Goal: Check status: Check status

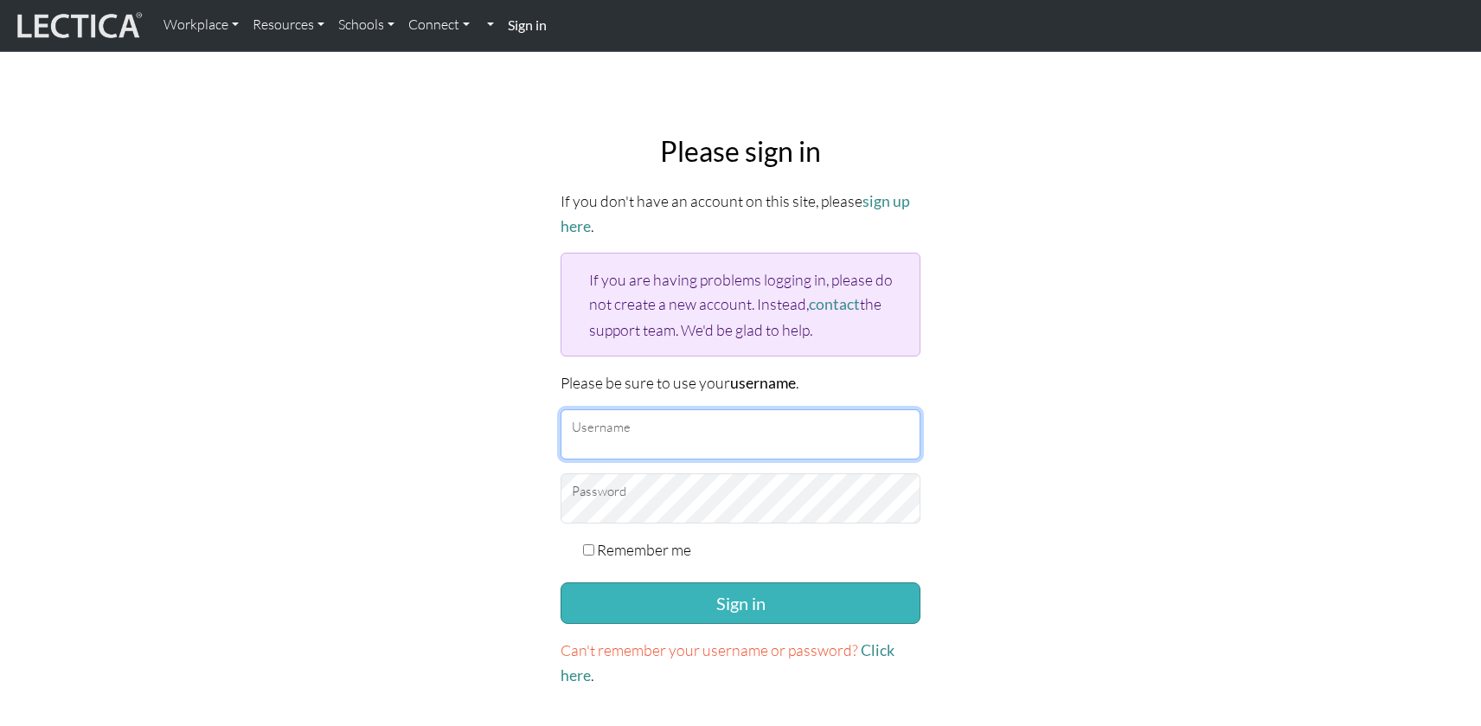
type input "rachelgmoore@google.com"
click at [816, 590] on button "Sign in" at bounding box center [741, 603] width 360 height 42
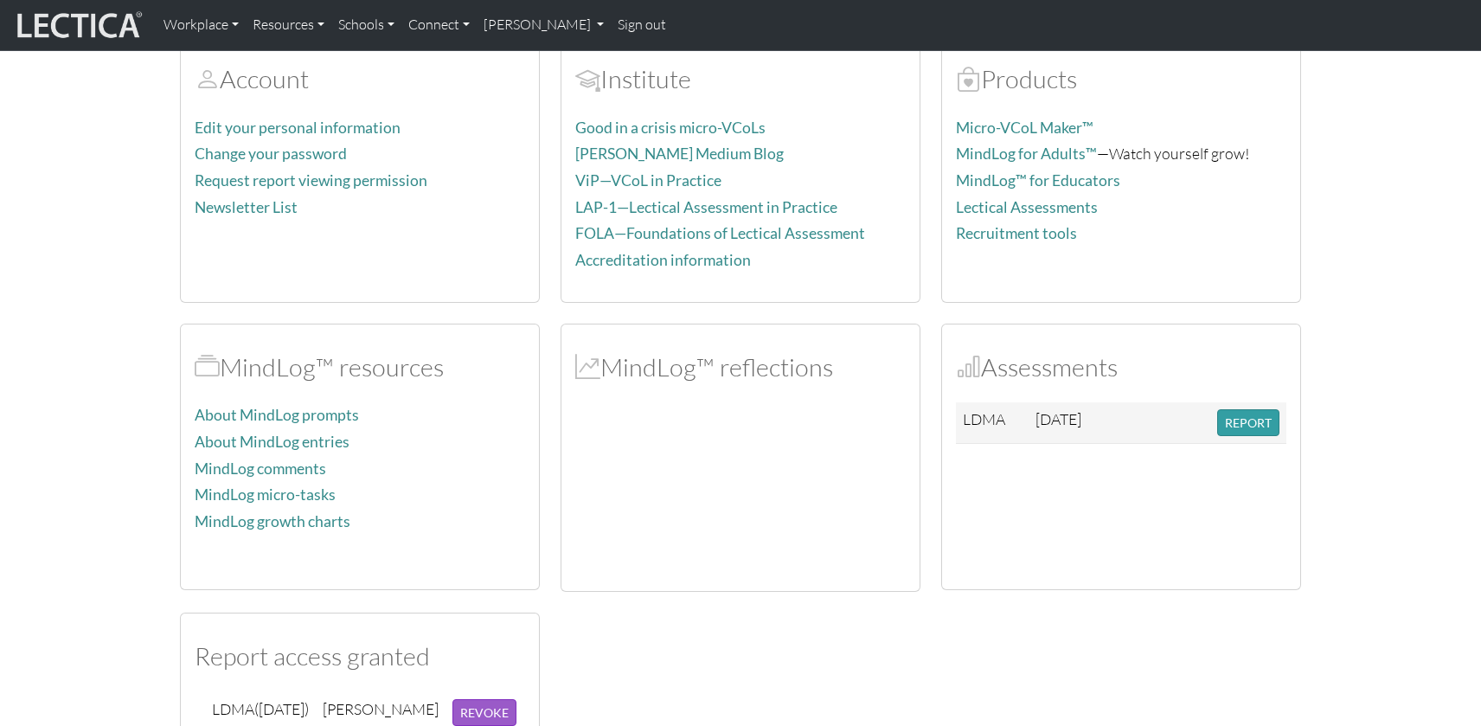
scroll to position [175, 0]
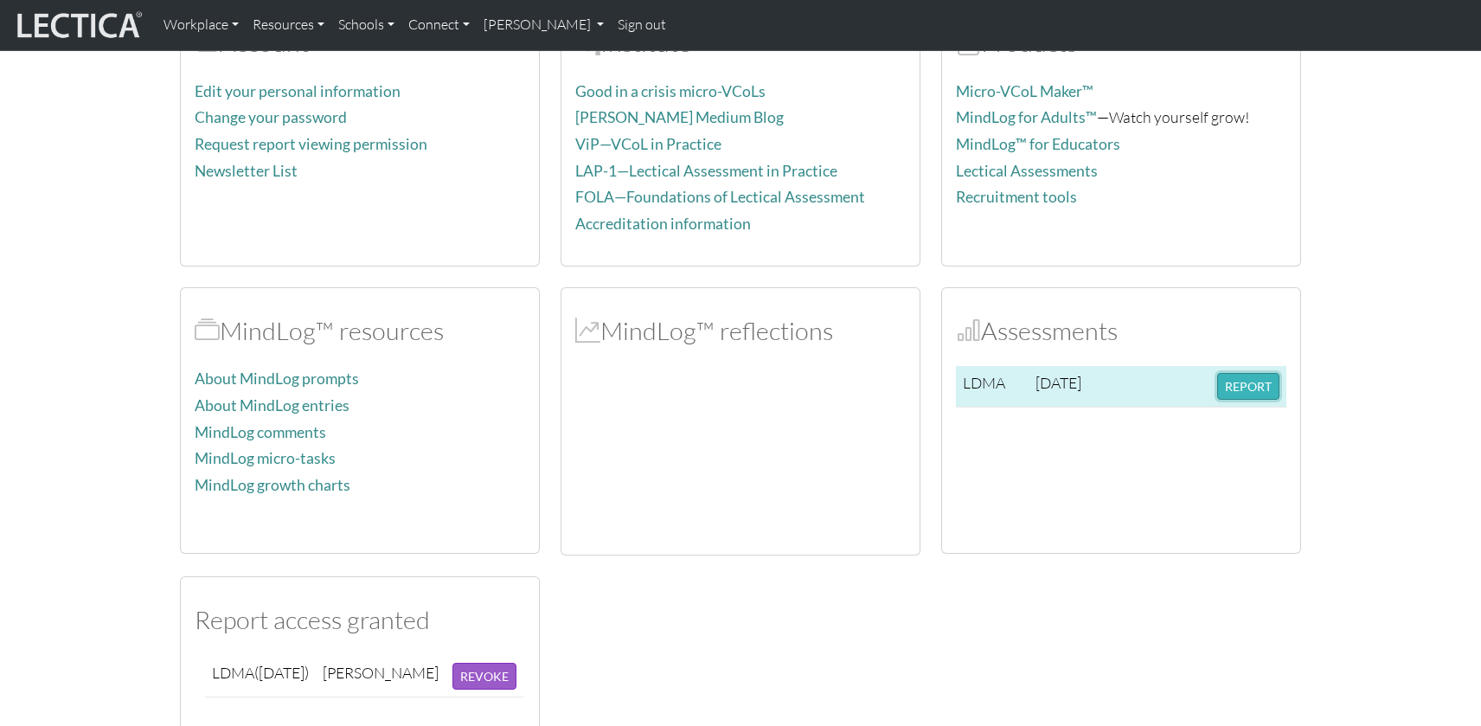
click at [1267, 381] on button "REPORT" at bounding box center [1249, 386] width 62 height 27
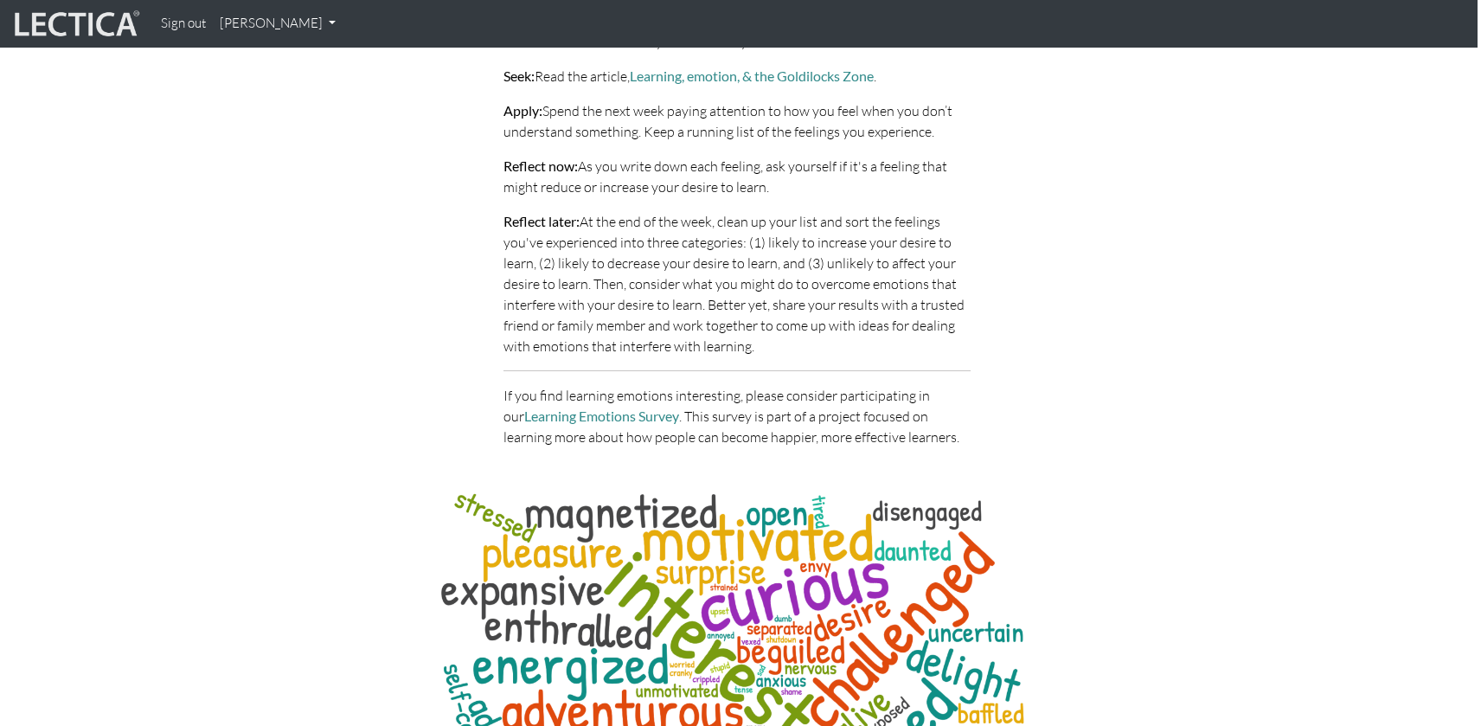
scroll to position [8093, 3]
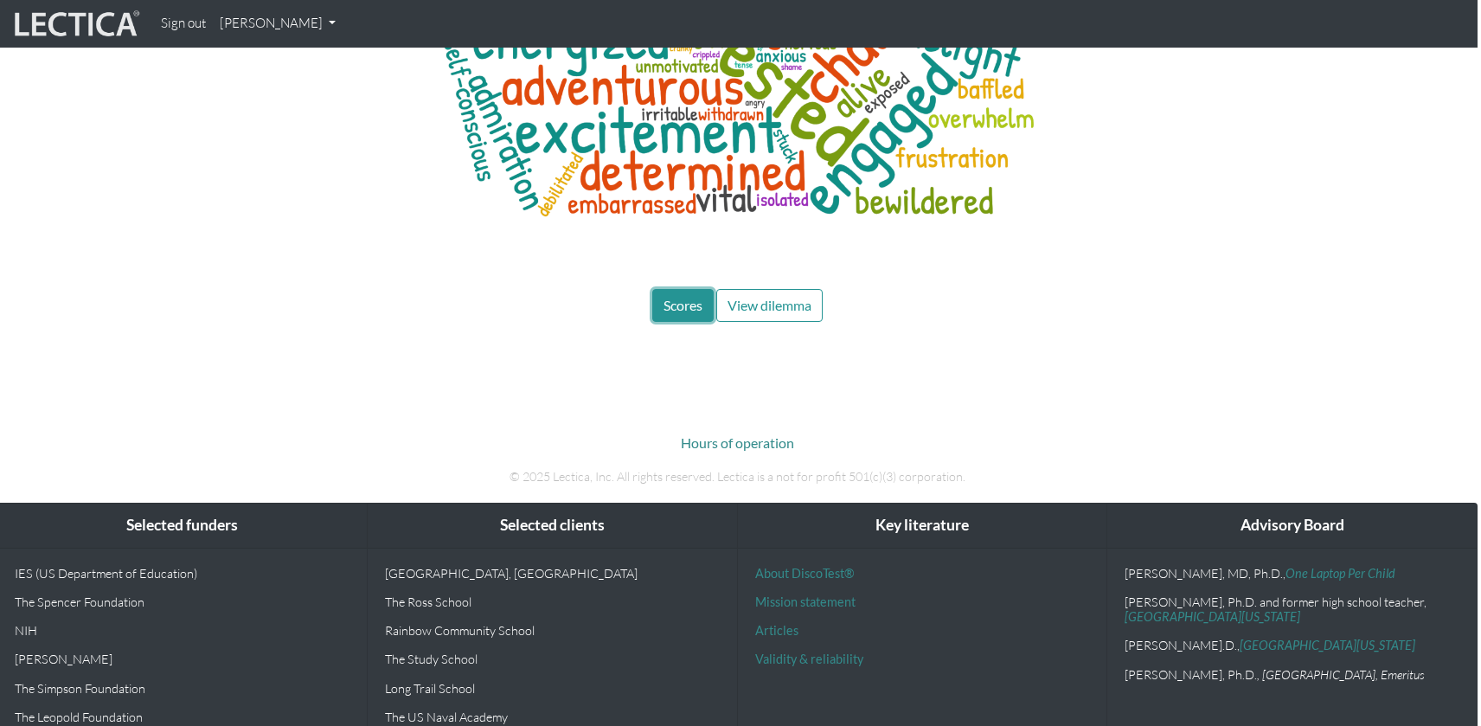
click at [682, 297] on span "Scores" at bounding box center [683, 305] width 39 height 16
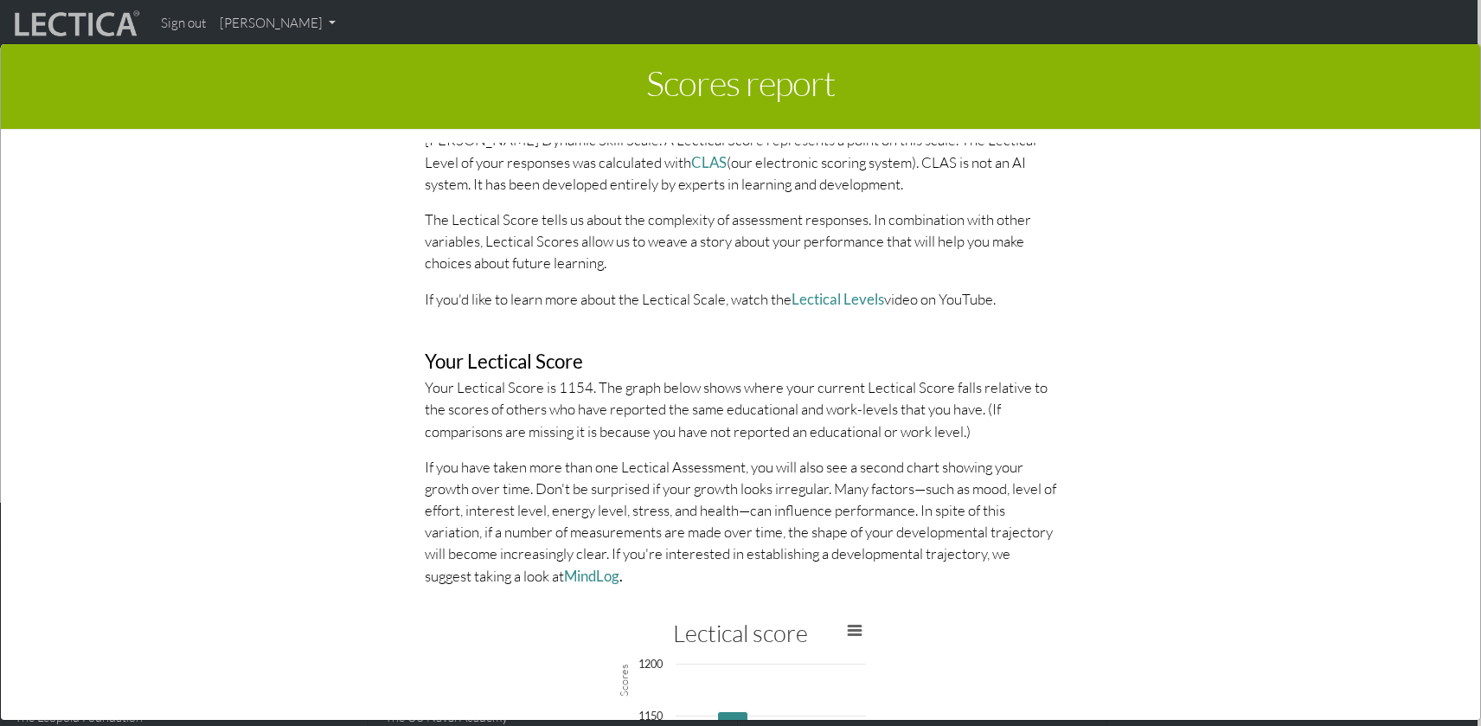
scroll to position [3597, 0]
